Goal: Book appointment/travel/reservation

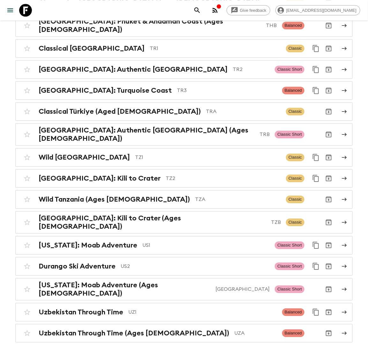
scroll to position [2781, 0]
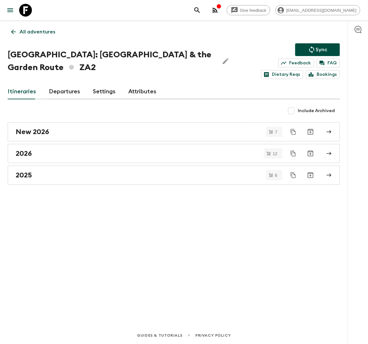
click at [64, 89] on link "Departures" at bounding box center [64, 91] width 31 height 15
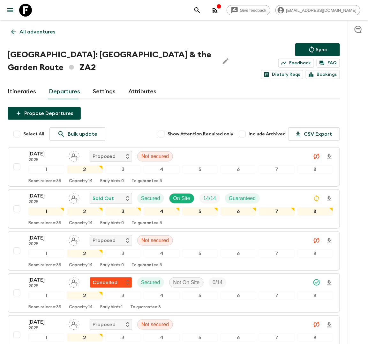
click at [40, 31] on p "All adventures" at bounding box center [37, 32] width 36 height 8
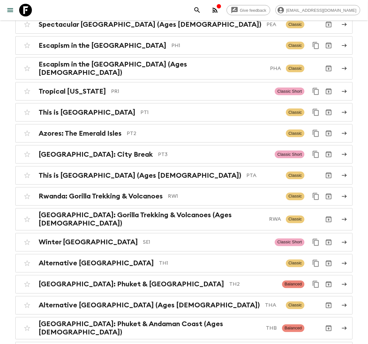
scroll to position [2380, 0]
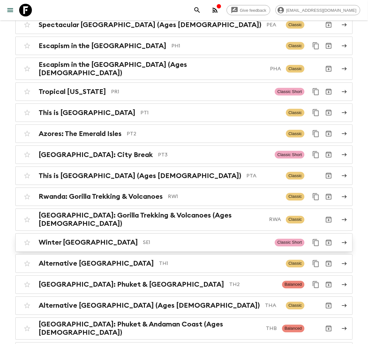
click at [143, 239] on p "SE1" at bounding box center [206, 243] width 127 height 8
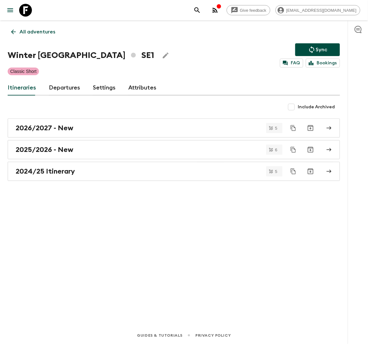
click at [64, 88] on link "Departures" at bounding box center [64, 87] width 31 height 15
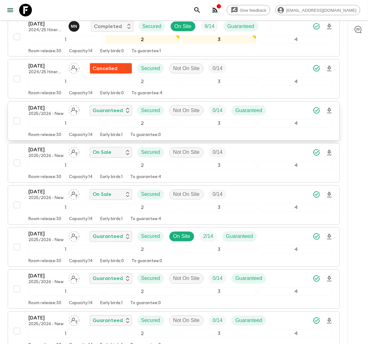
scroll to position [256, 0]
